Goal: Information Seeking & Learning: Learn about a topic

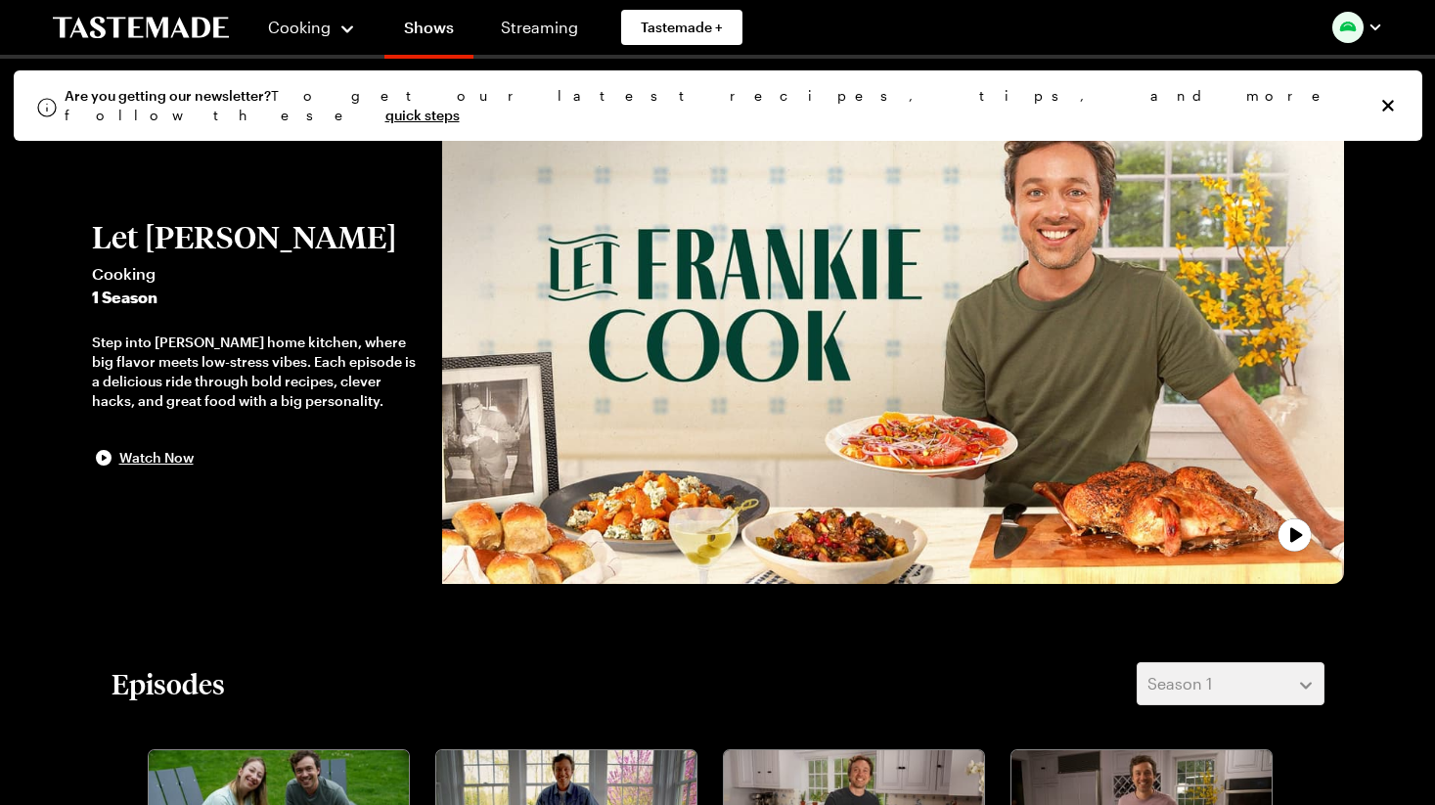
scroll to position [12, 0]
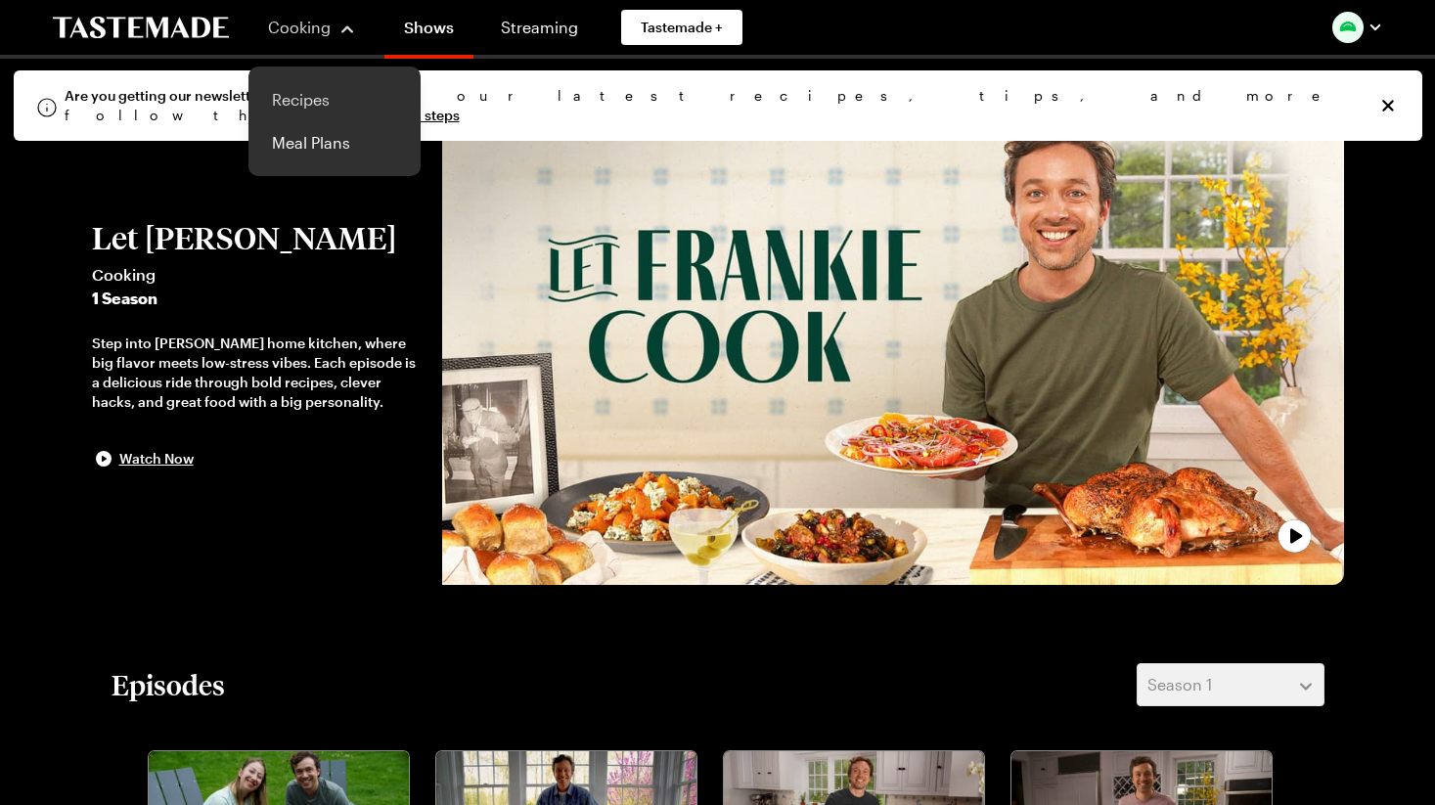
click at [305, 95] on link "Recipes" at bounding box center [334, 99] width 149 height 43
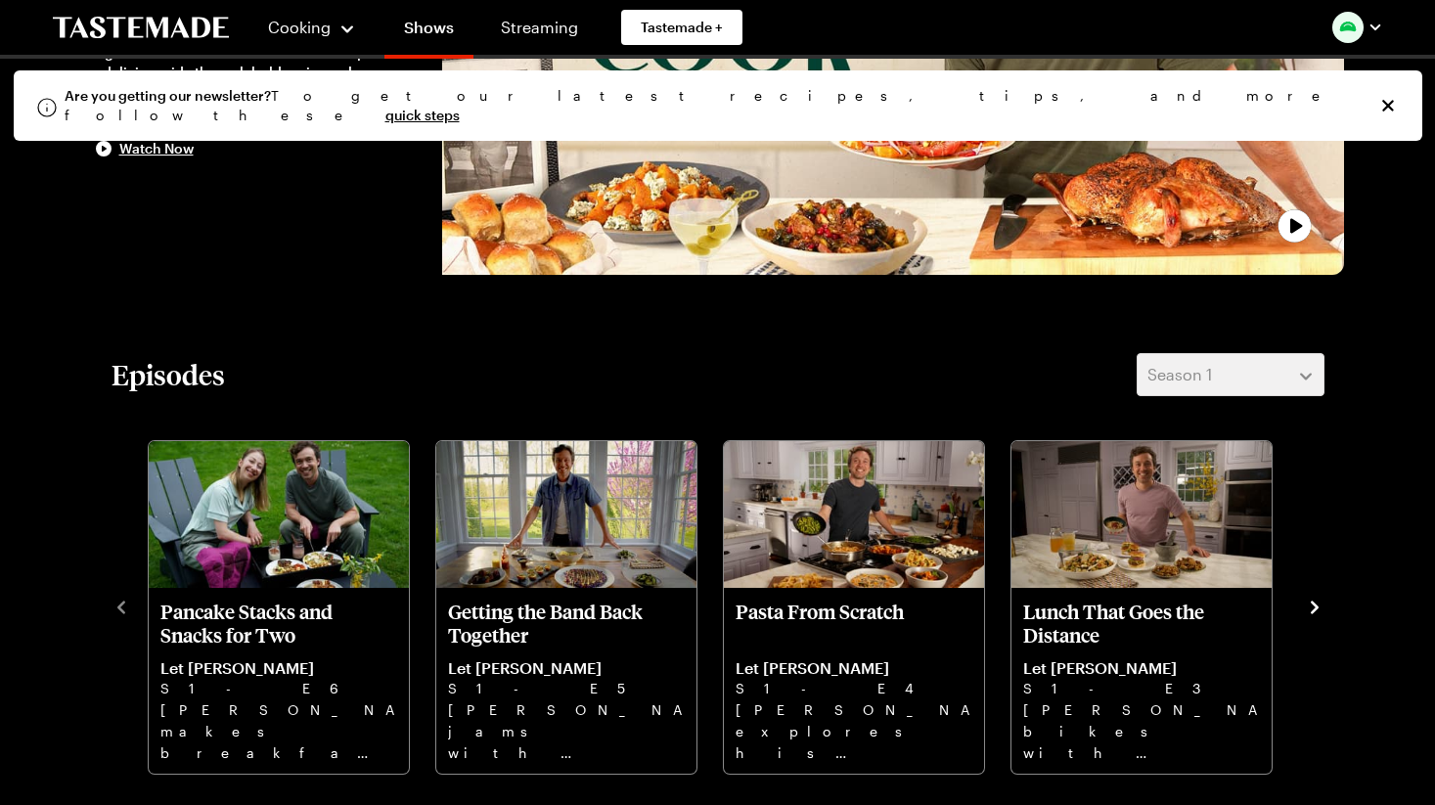
scroll to position [323, 0]
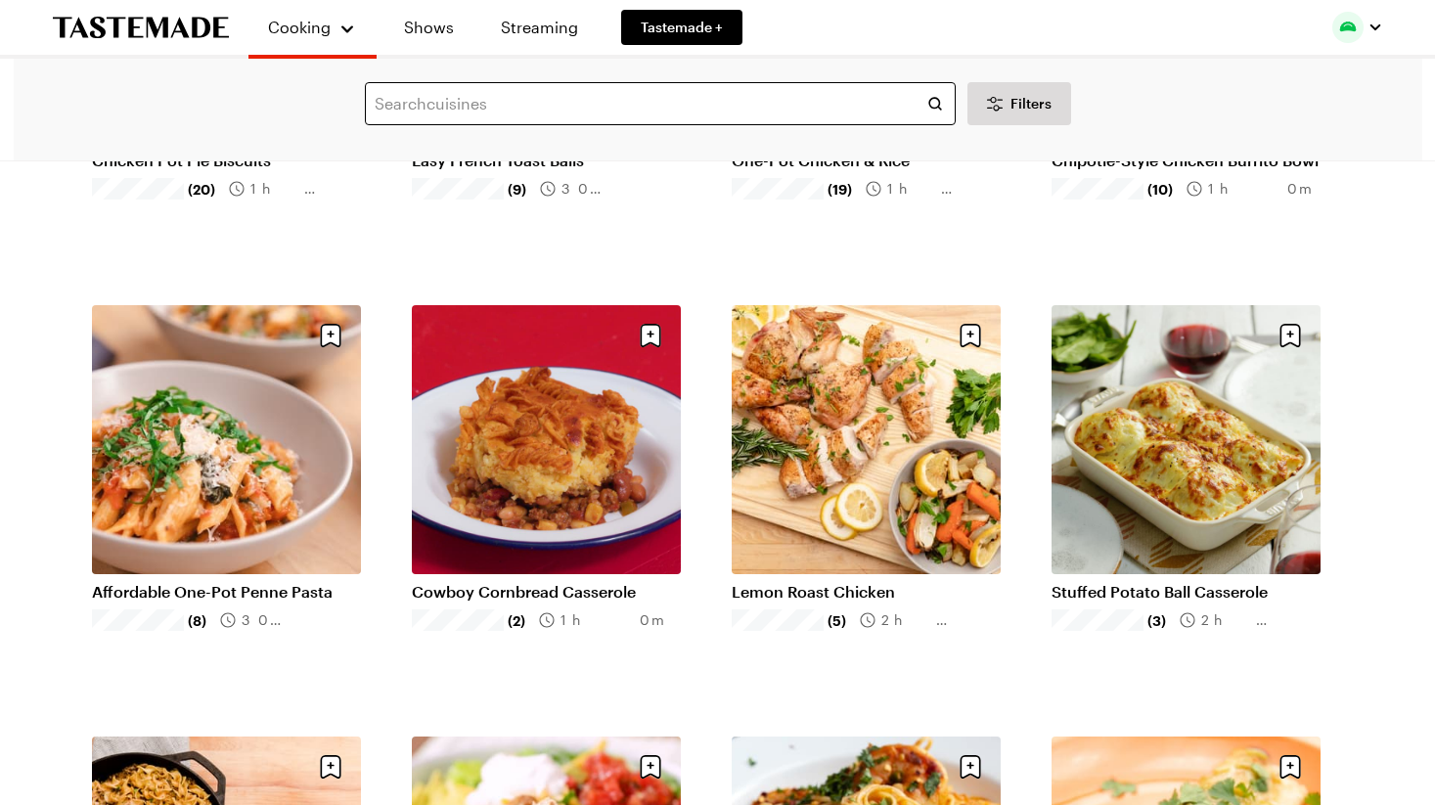
scroll to position [413, 0]
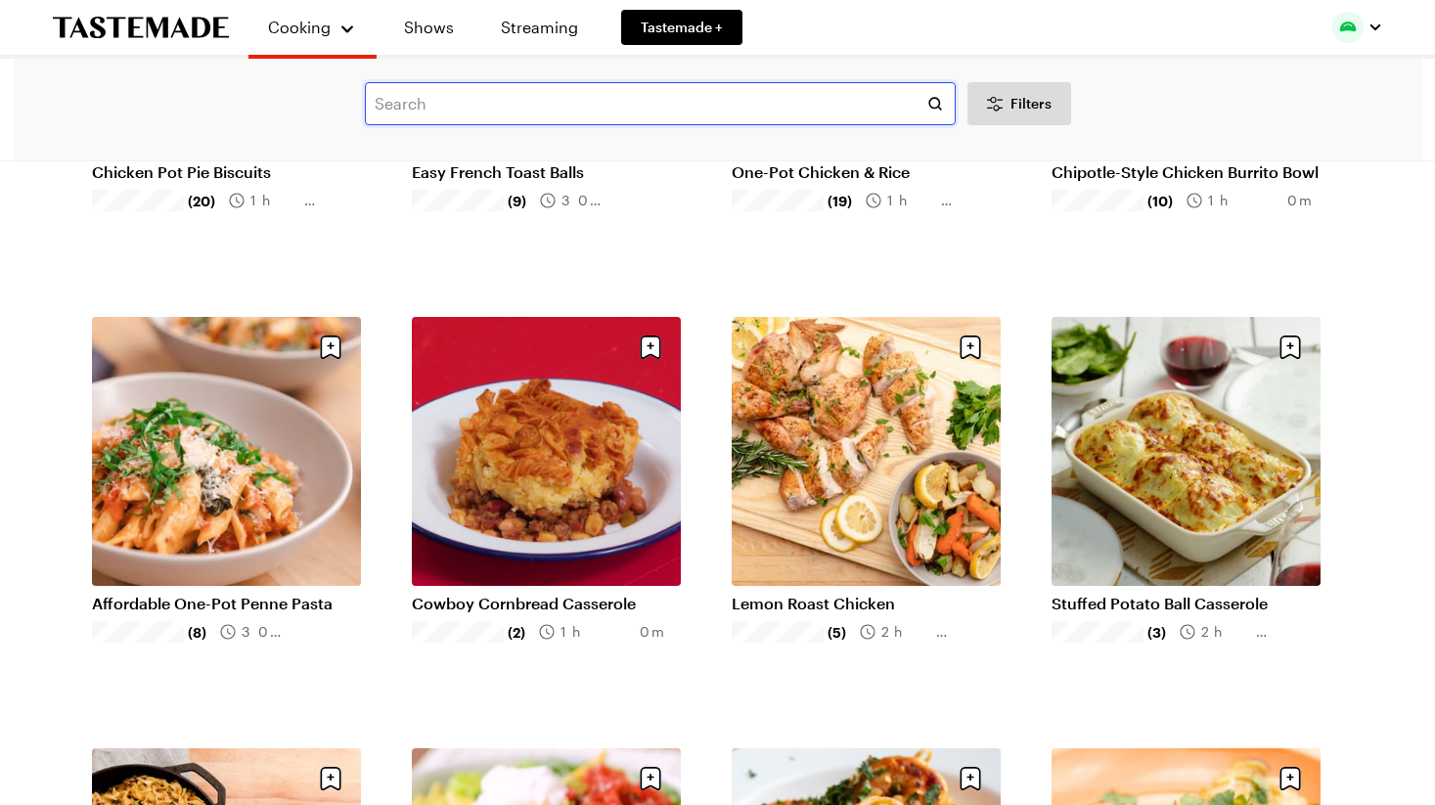
click at [467, 109] on input "text" at bounding box center [660, 103] width 591 height 43
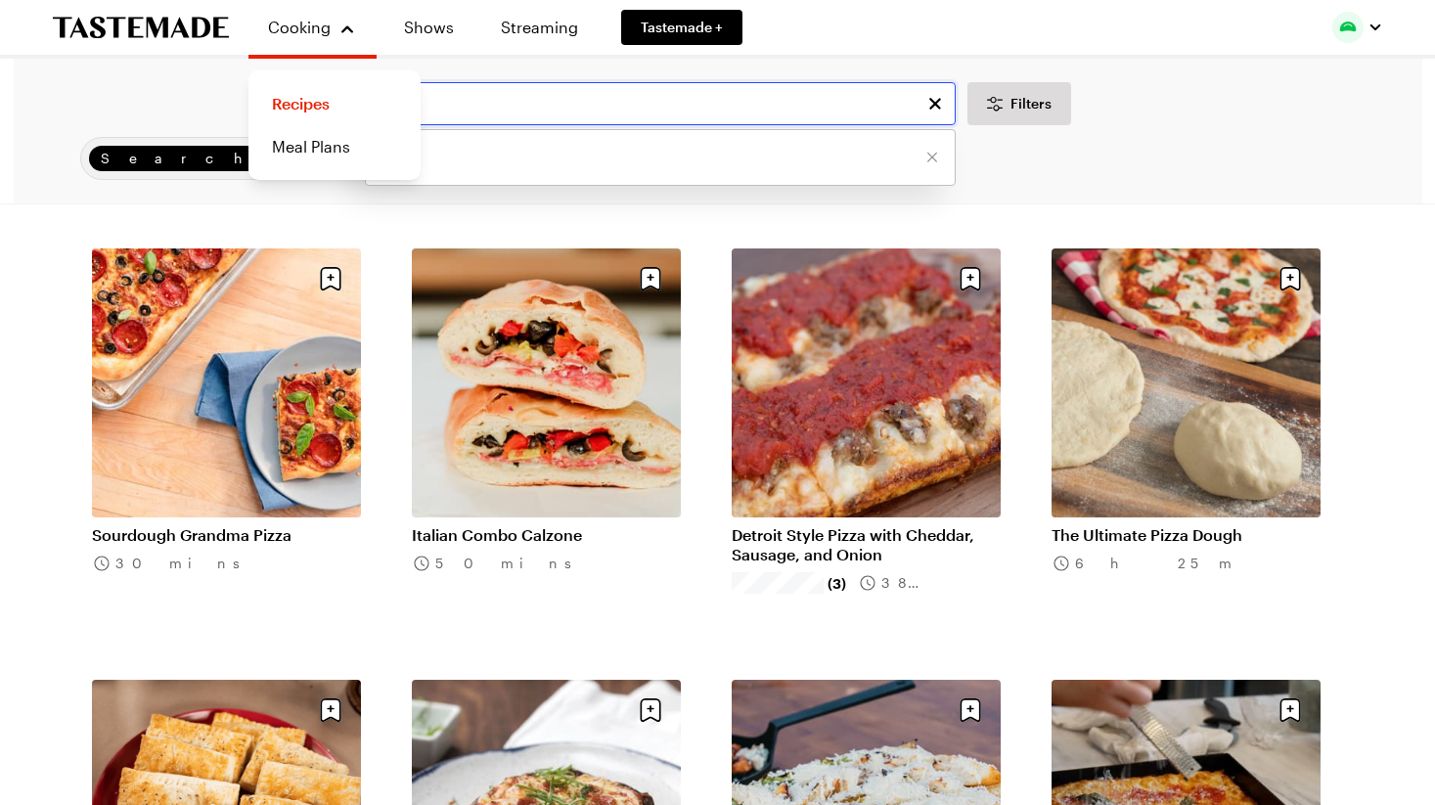
scroll to position [2262, 0]
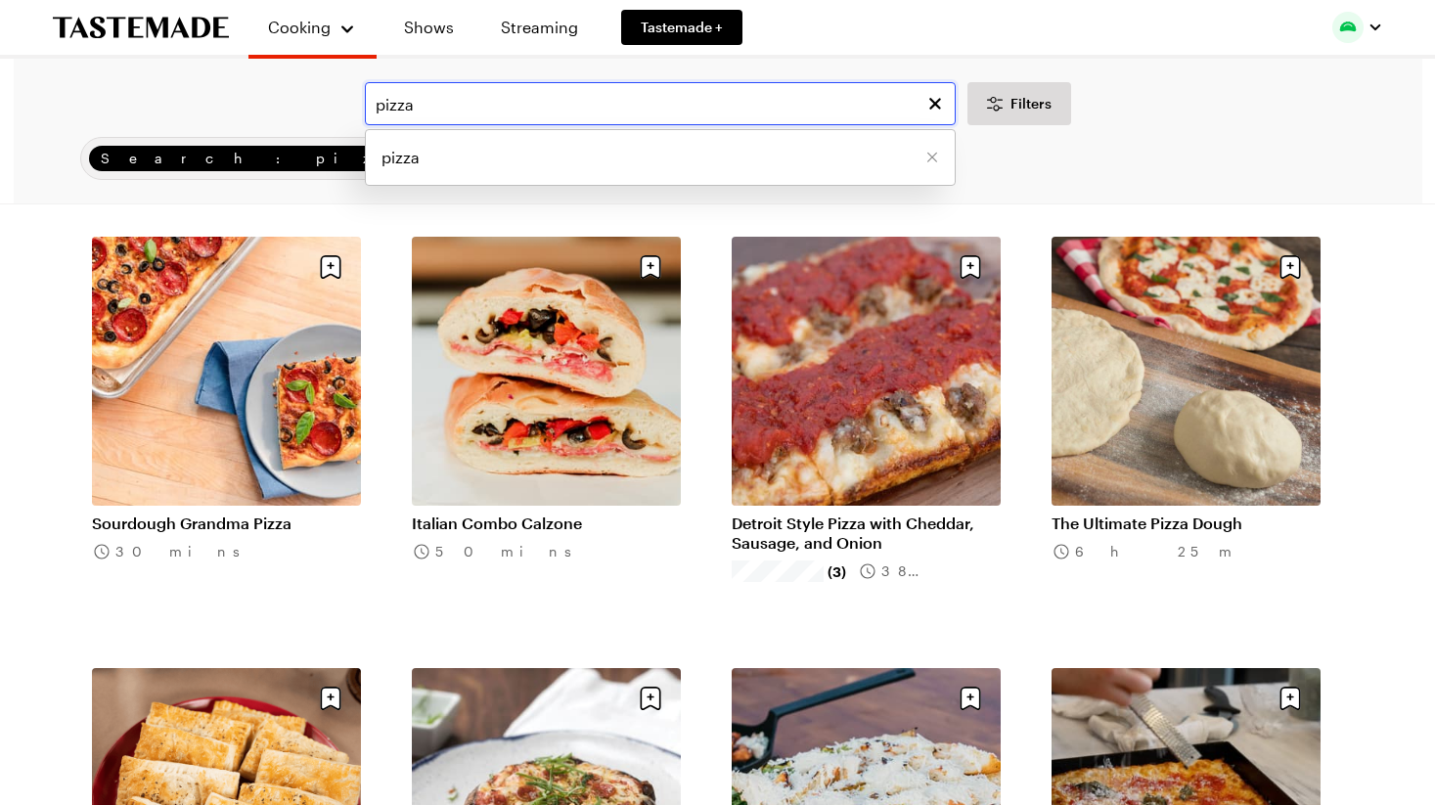
drag, startPoint x: 440, startPoint y: 102, endPoint x: 310, endPoint y: 107, distance: 130.2
click at [313, 105] on div "pizza pizza Filters" at bounding box center [718, 103] width 1354 height 43
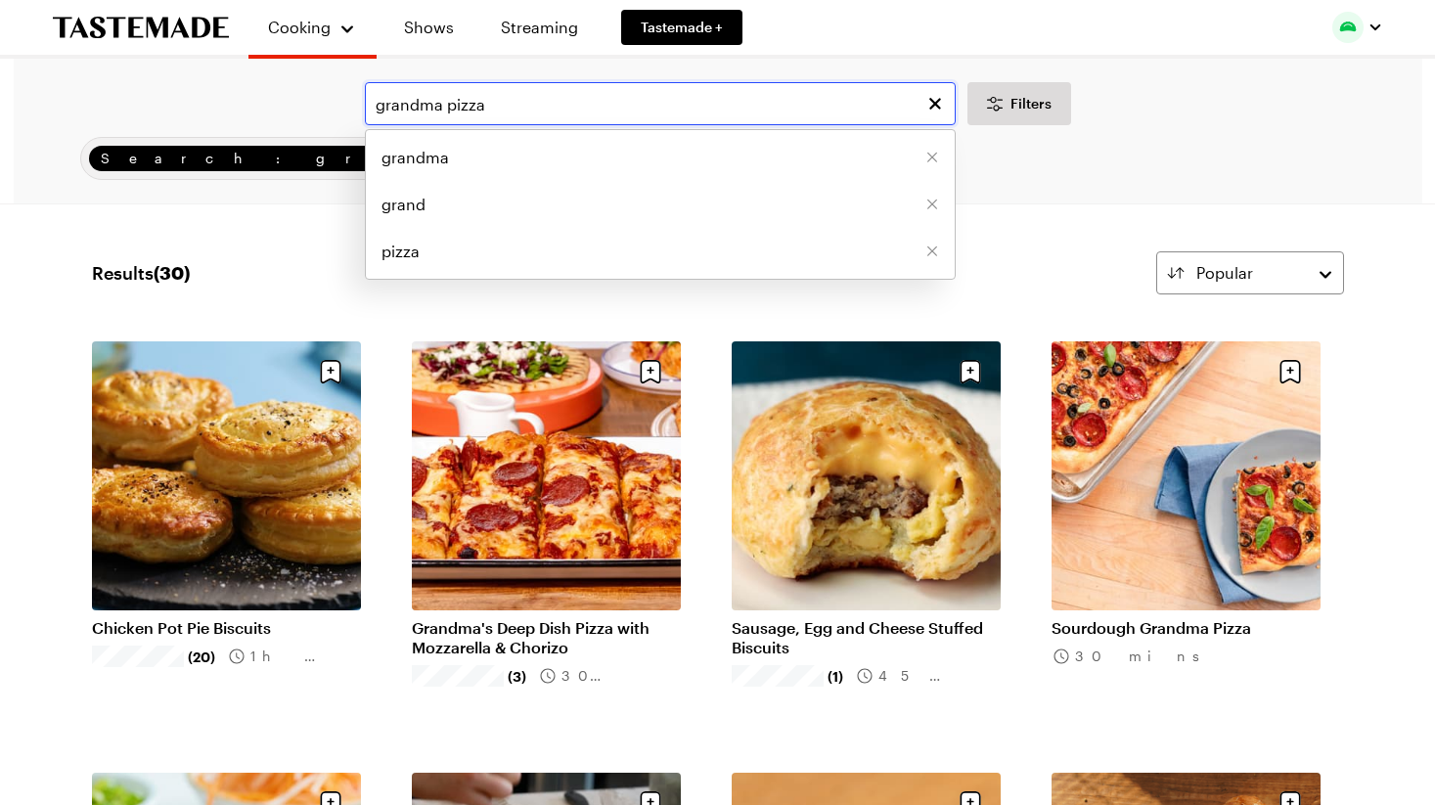
type input "grandma pizza"
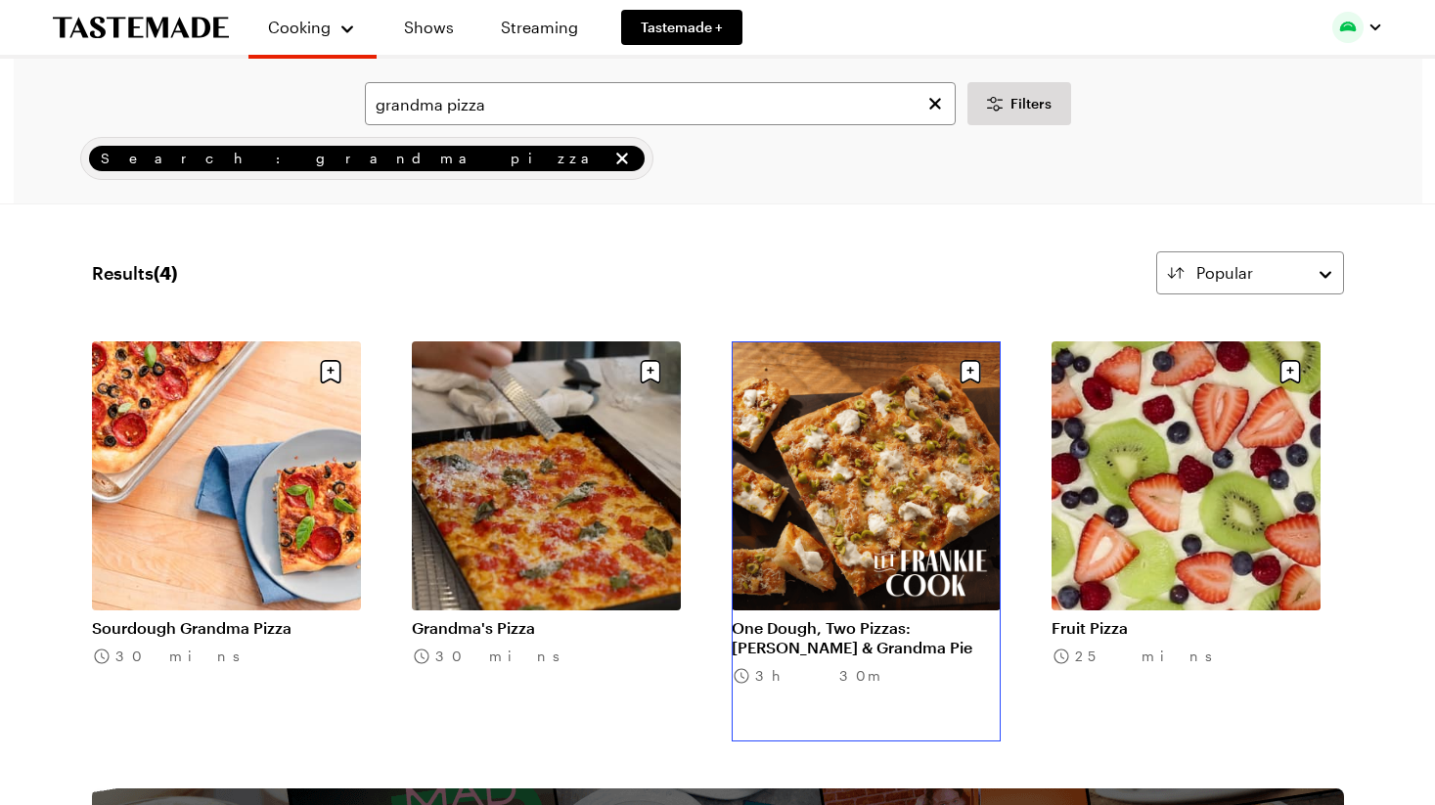
click at [906, 618] on link "One Dough, Two Pizzas: [PERSON_NAME] & Grandma Pie" at bounding box center [866, 637] width 269 height 39
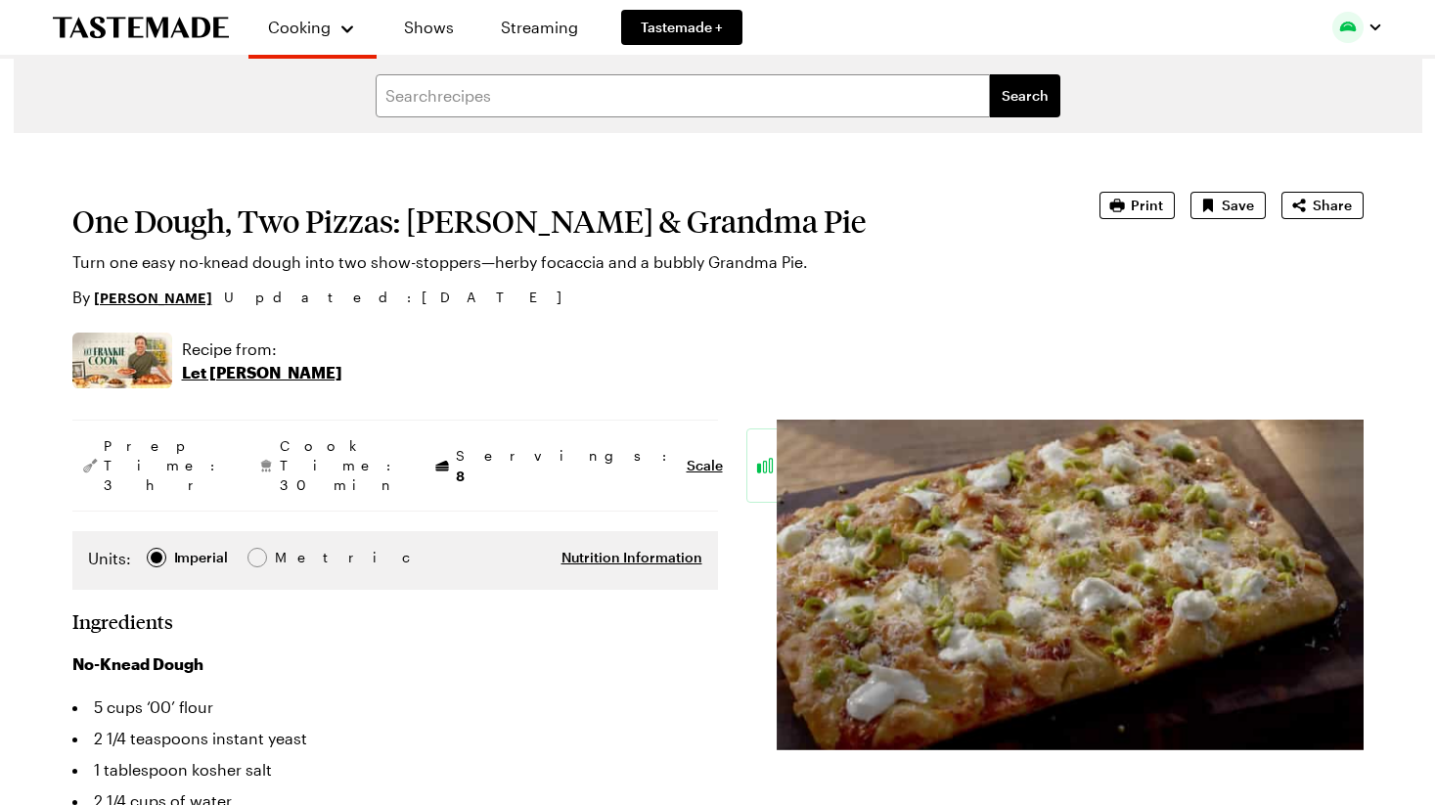
type textarea "x"
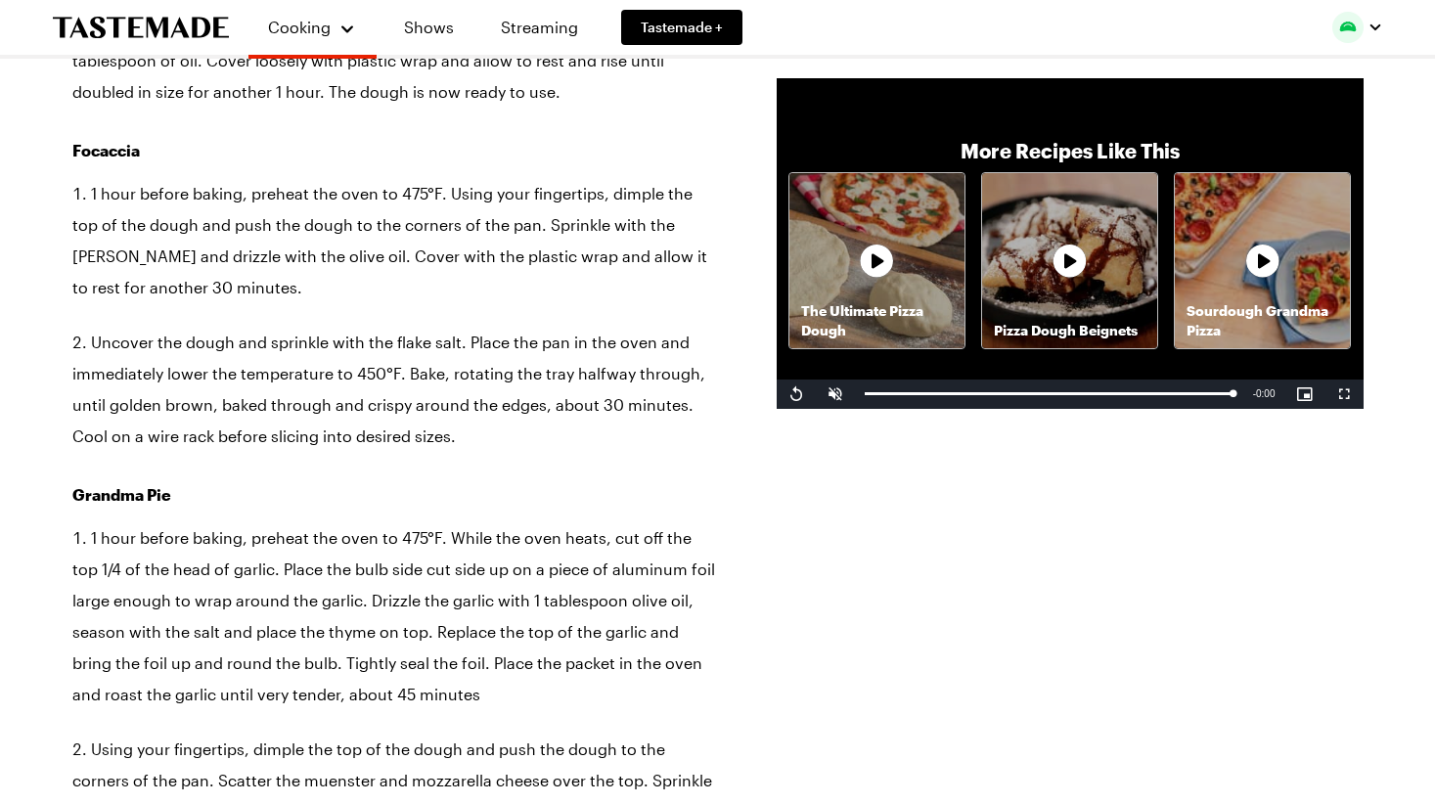
scroll to position [2076, 0]
